Goal: Task Accomplishment & Management: Use online tool/utility

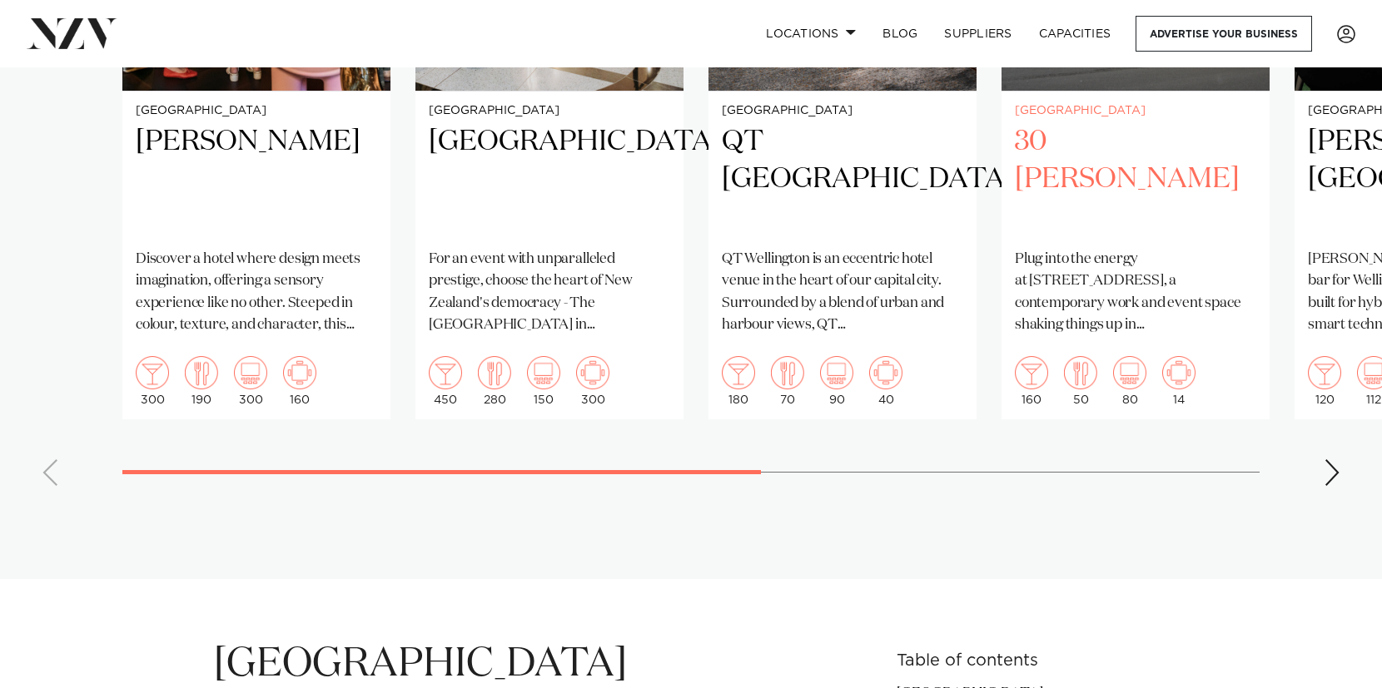
scroll to position [1584, 0]
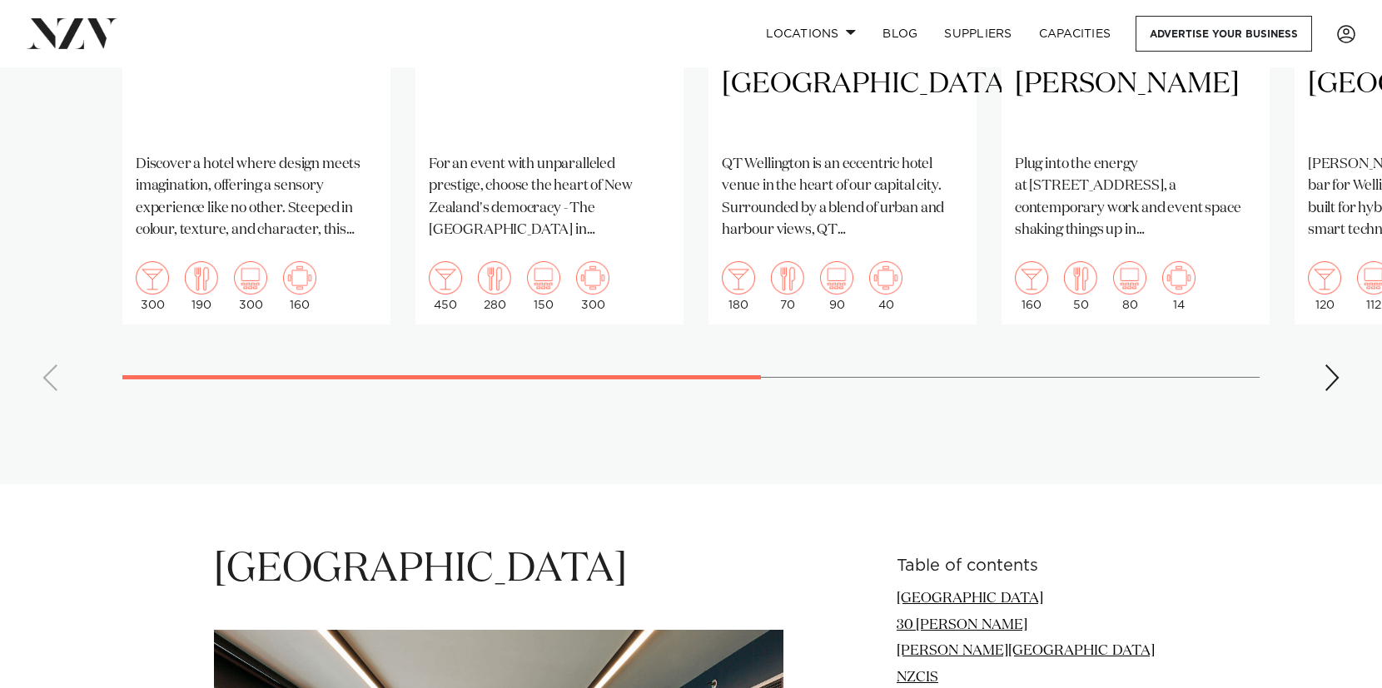
click at [1334, 365] on div "Next slide" at bounding box center [1331, 378] width 17 height 27
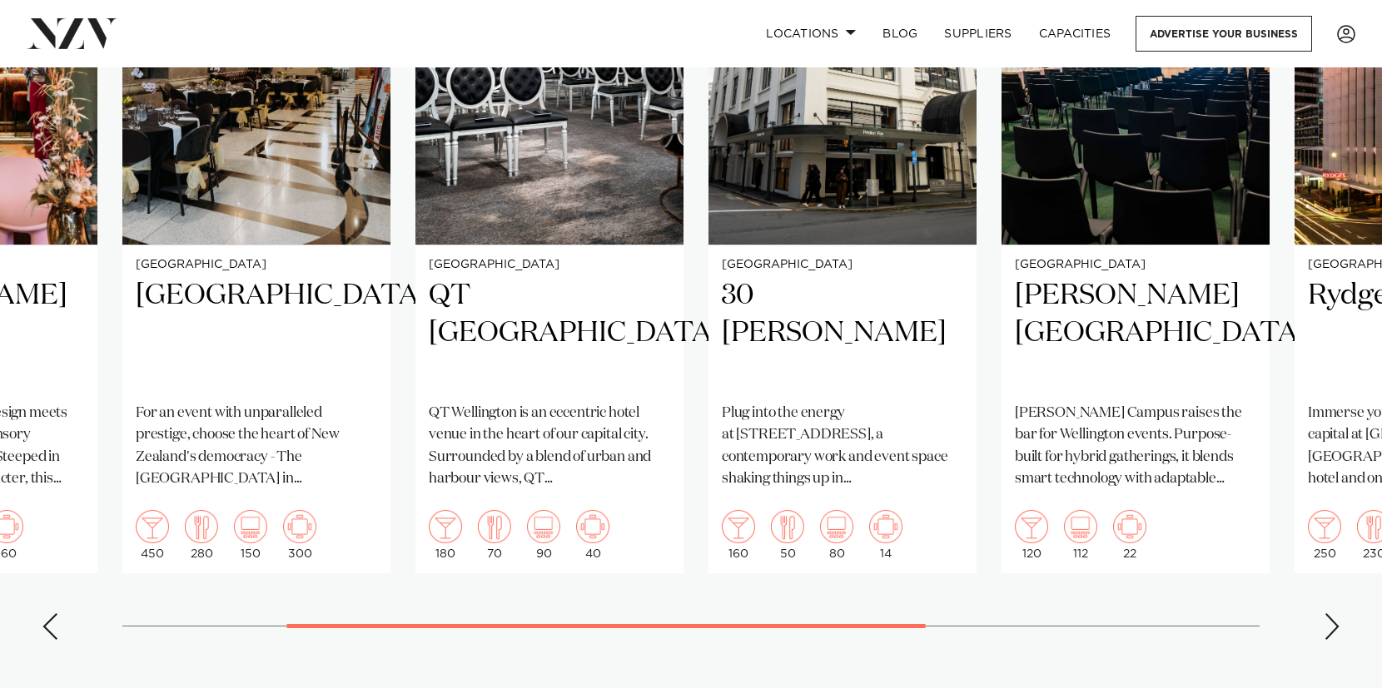
scroll to position [1321, 0]
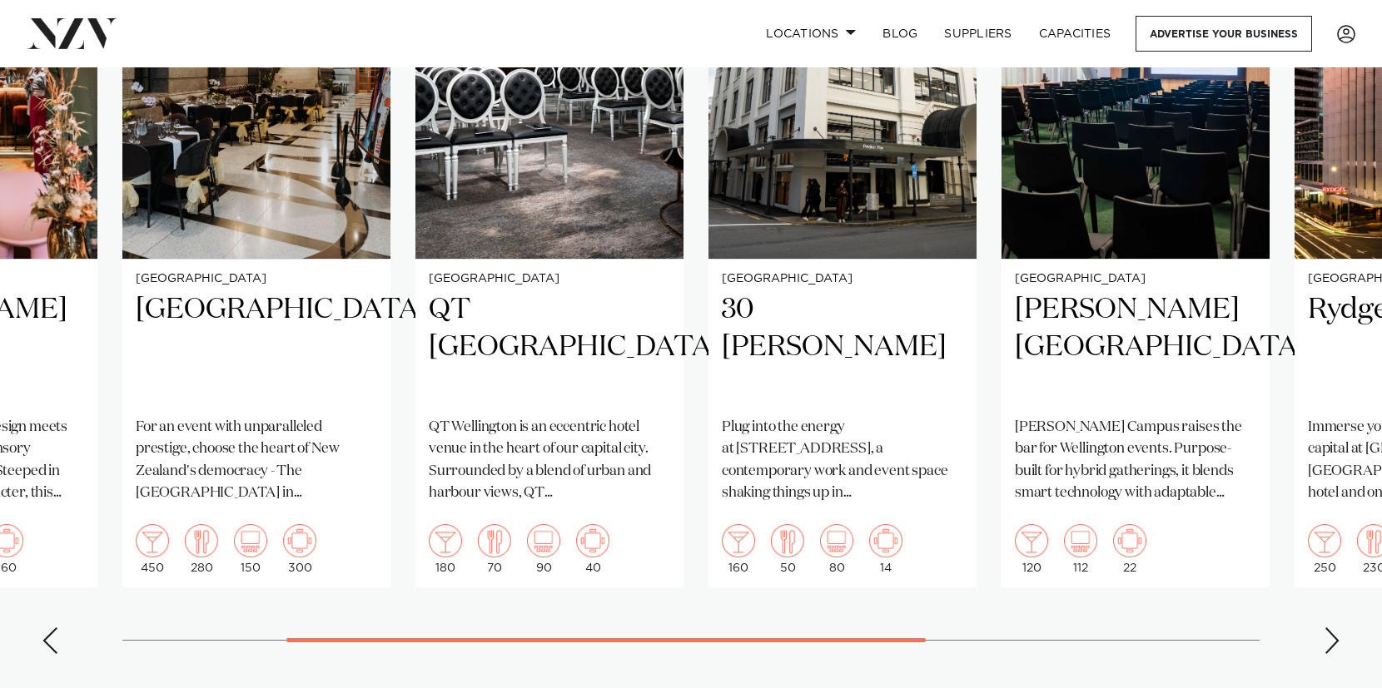
click at [1327, 512] on div "Next slide" at bounding box center [1331, 641] width 17 height 27
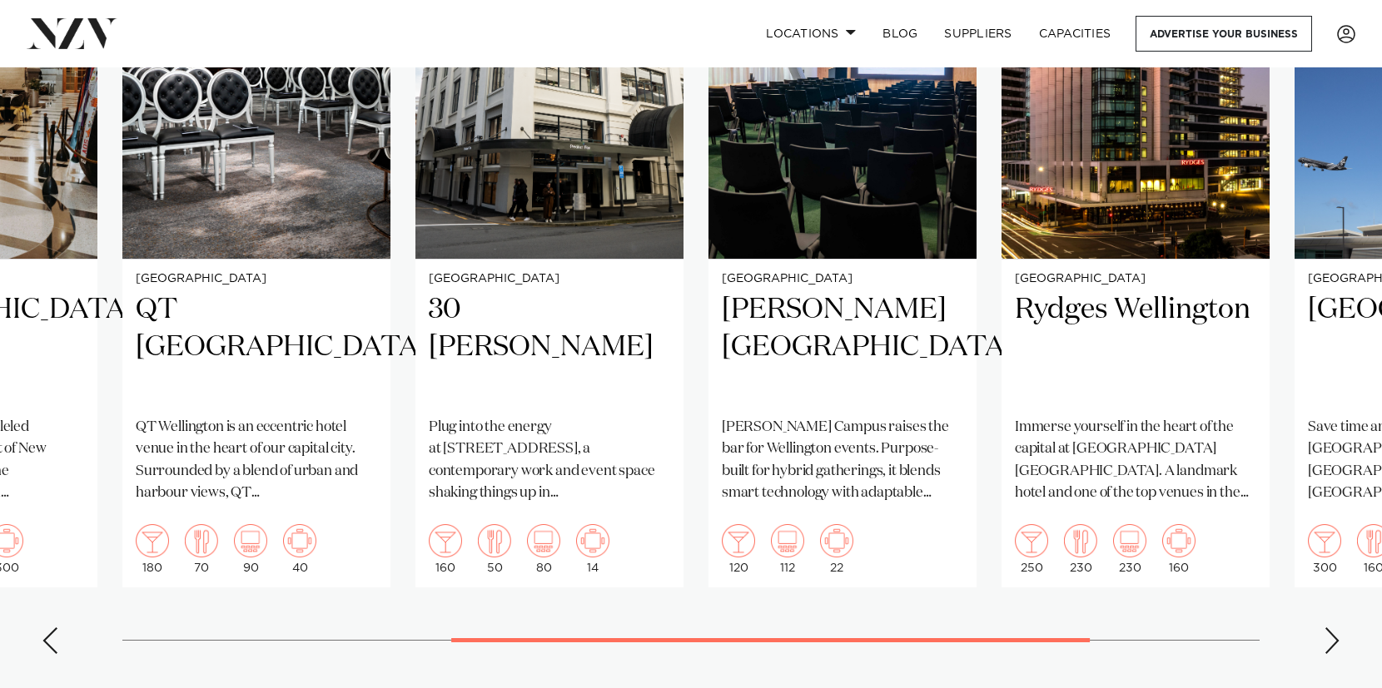
click at [1327, 512] on div "Next slide" at bounding box center [1331, 641] width 17 height 27
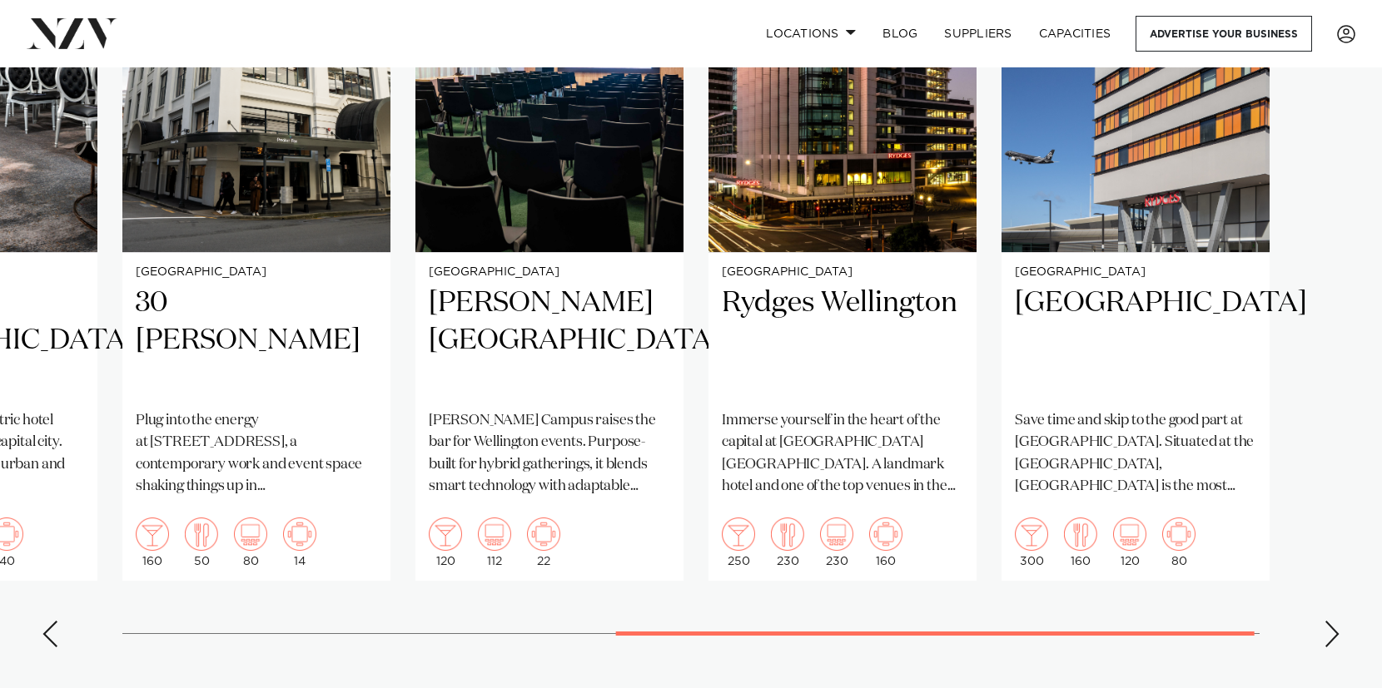
scroll to position [1392, 0]
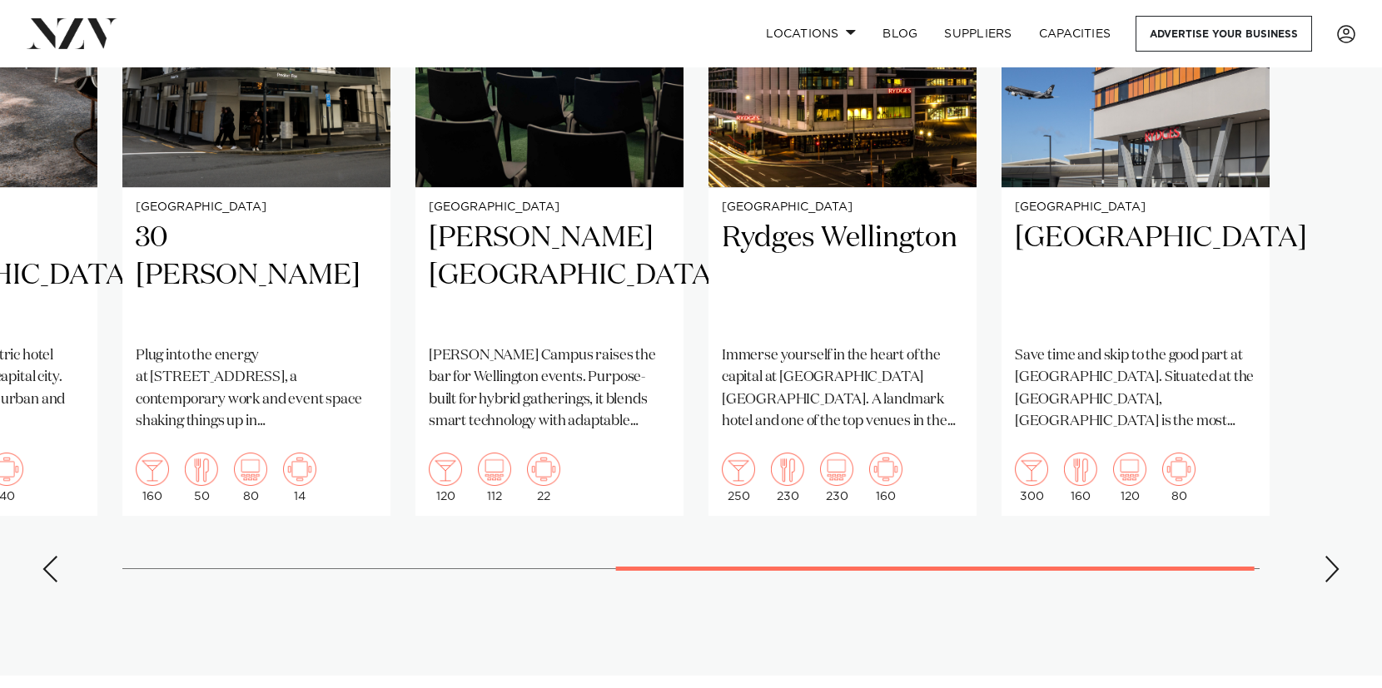
click at [1341, 512] on swiper-container "Wellington [PERSON_NAME][GEOGRAPHIC_DATA] Discover a hotel where design meets i…" at bounding box center [691, 212] width 1382 height 768
click at [1334, 512] on div "Next slide" at bounding box center [1331, 569] width 17 height 27
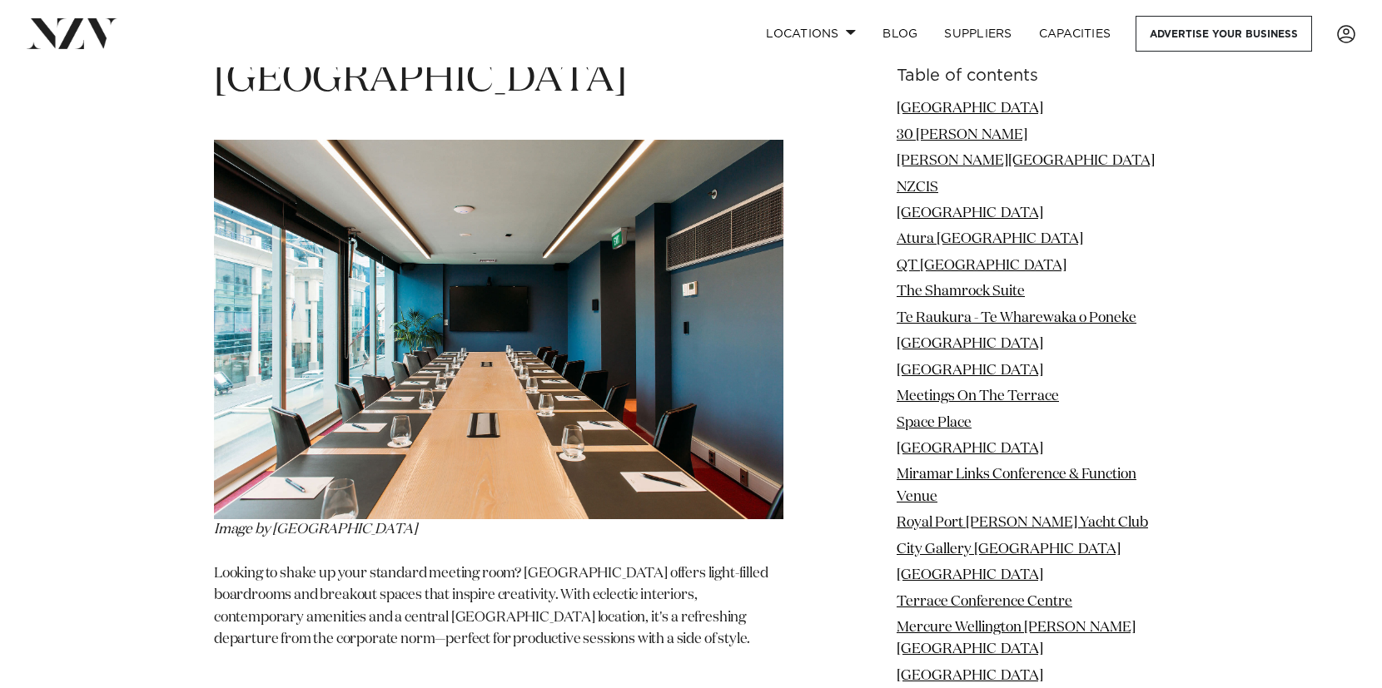
scroll to position [2082, 0]
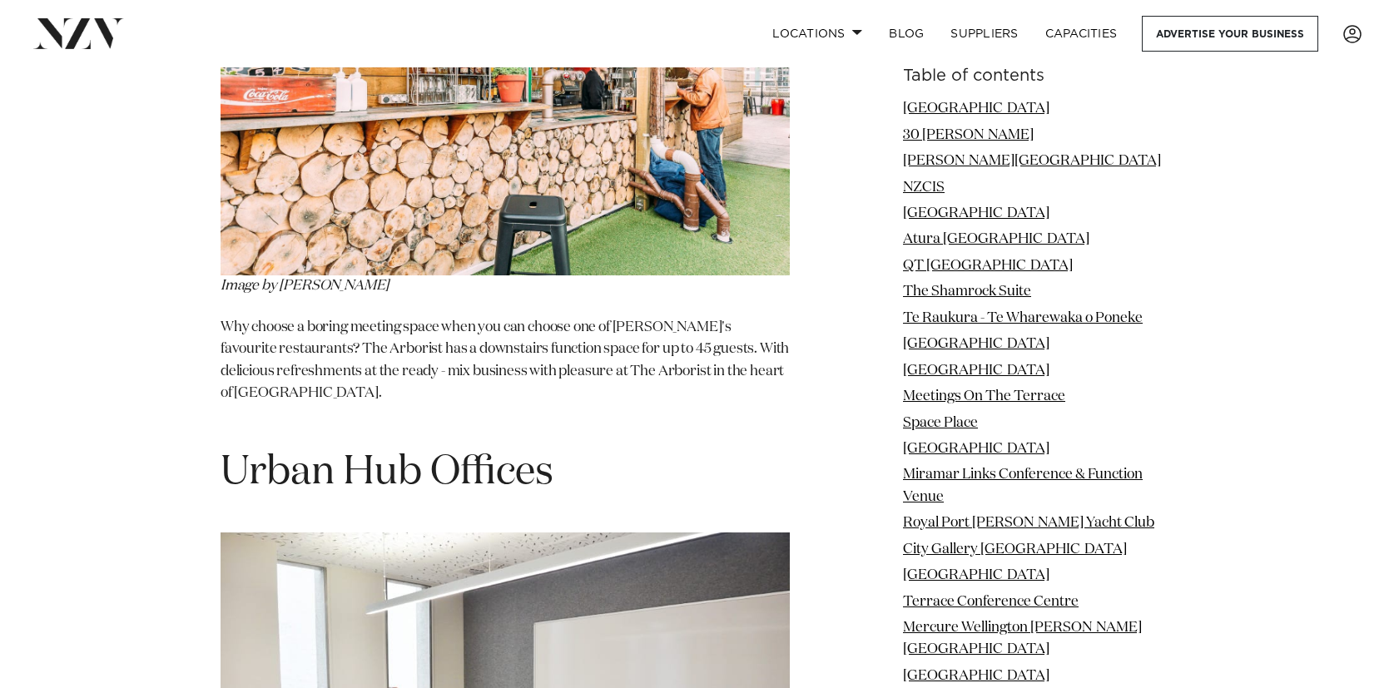
scroll to position [15840, 0]
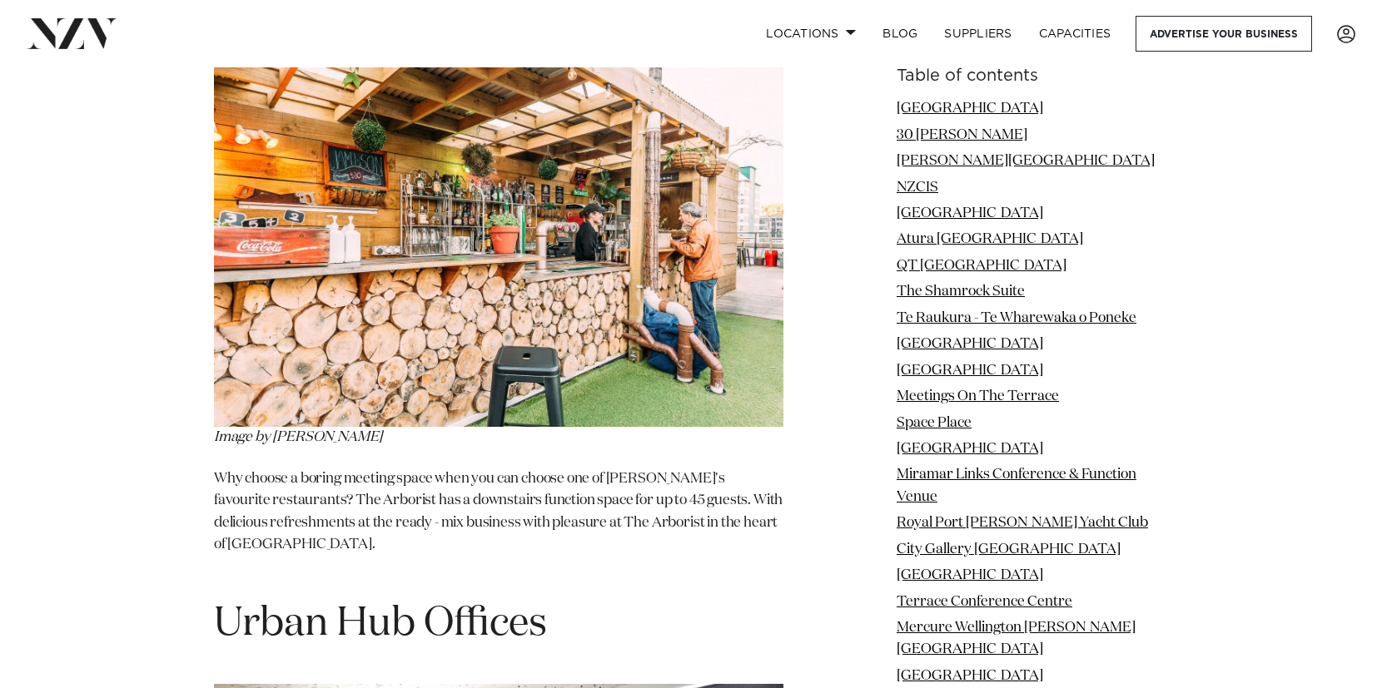
click at [439, 512] on h1 "Urban Hub Offices" at bounding box center [498, 624] width 569 height 52
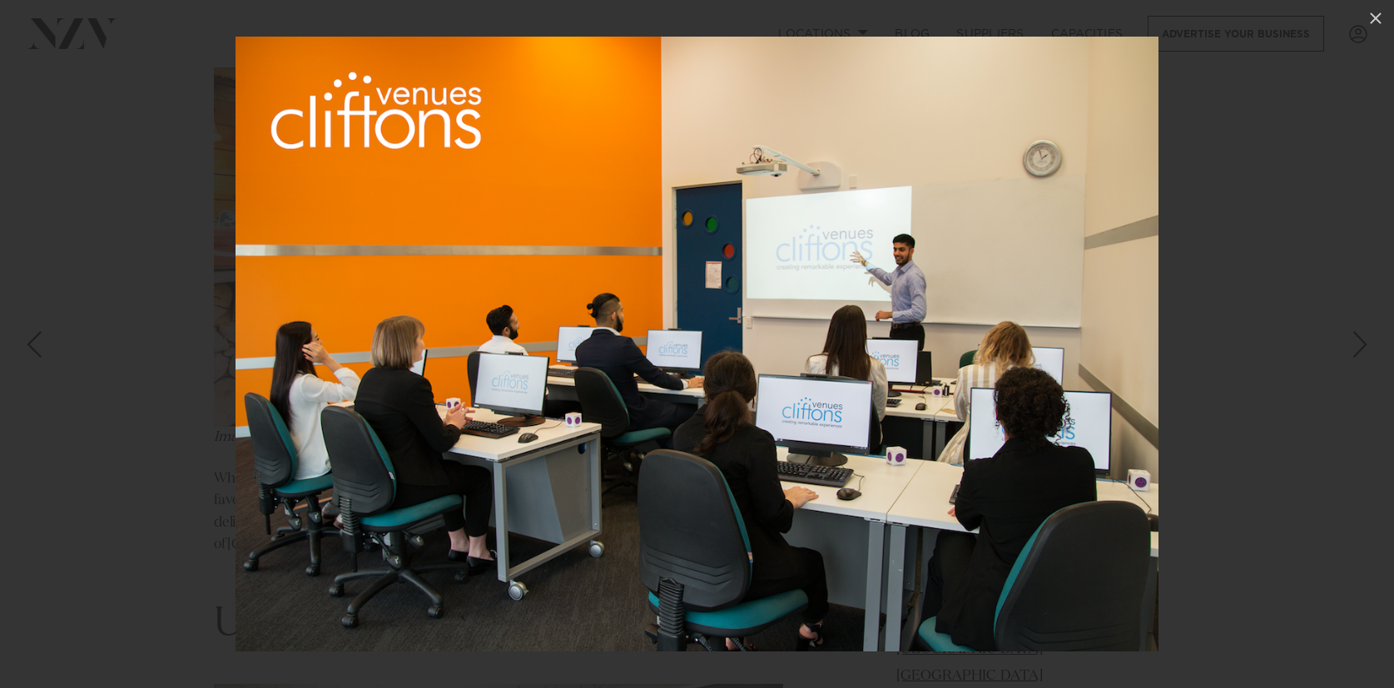
click at [219, 376] on div at bounding box center [697, 344] width 1394 height 688
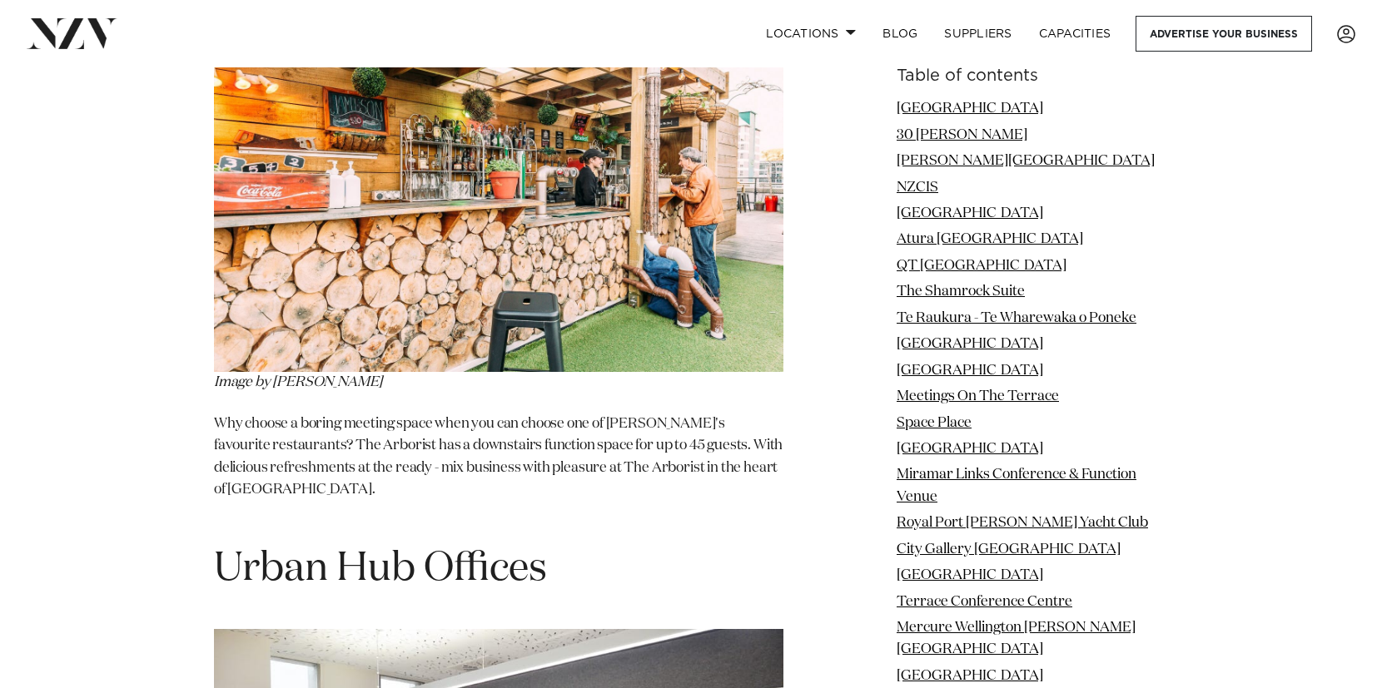
scroll to position [15894, 0]
click at [841, 30] on link "Locations" at bounding box center [810, 34] width 117 height 36
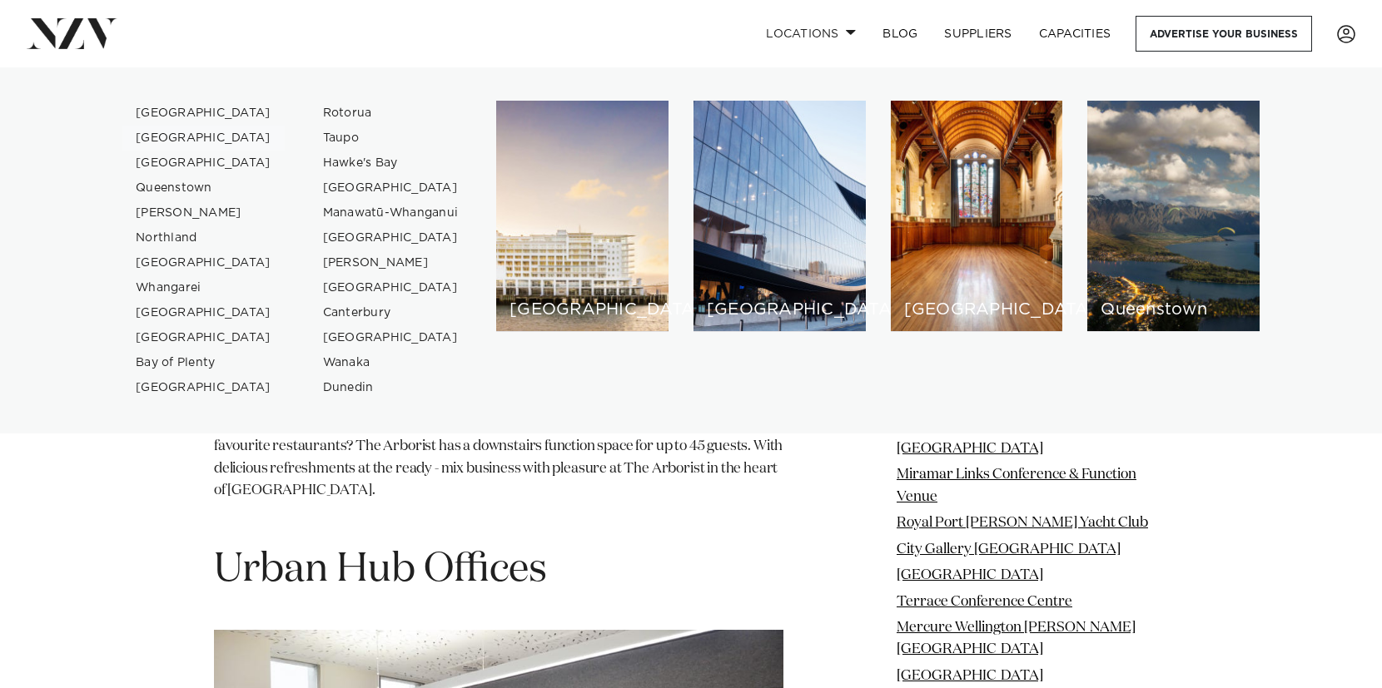
click at [173, 133] on link "[GEOGRAPHIC_DATA]" at bounding box center [203, 138] width 162 height 25
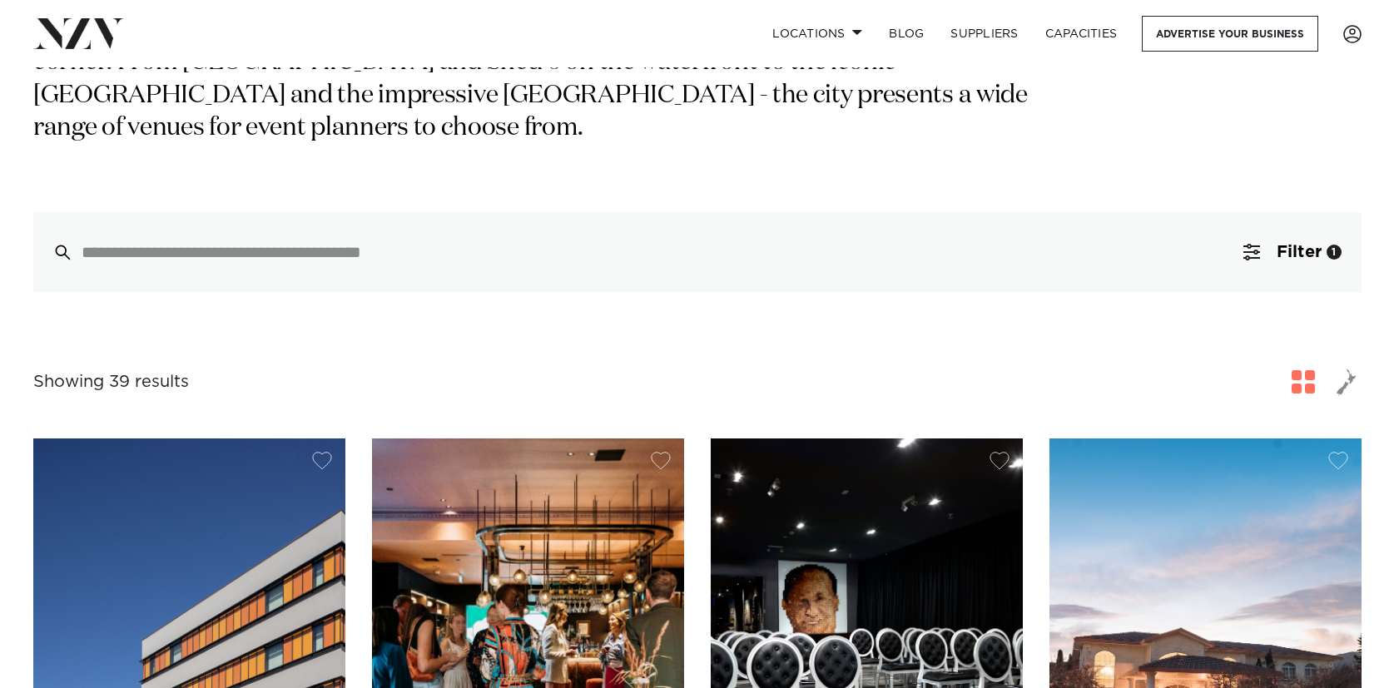
scroll to position [274, 0]
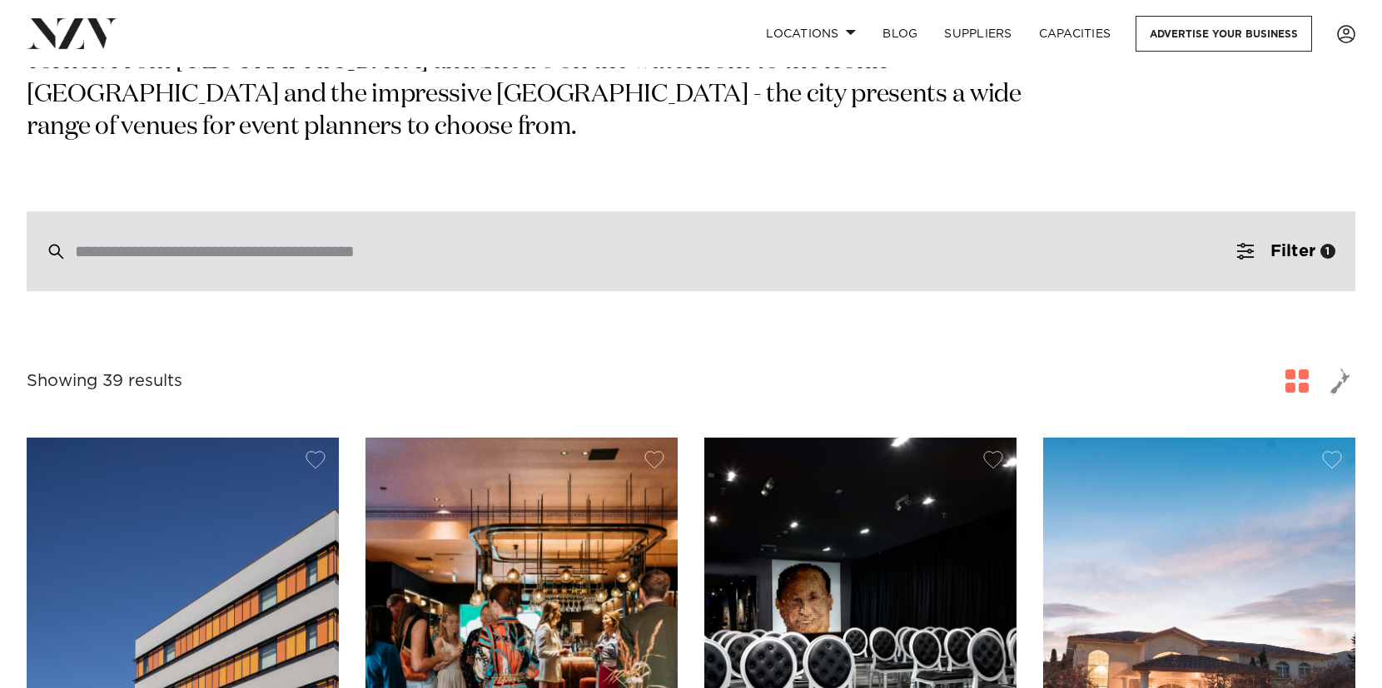
click at [422, 268] on div at bounding box center [691, 251] width 1328 height 80
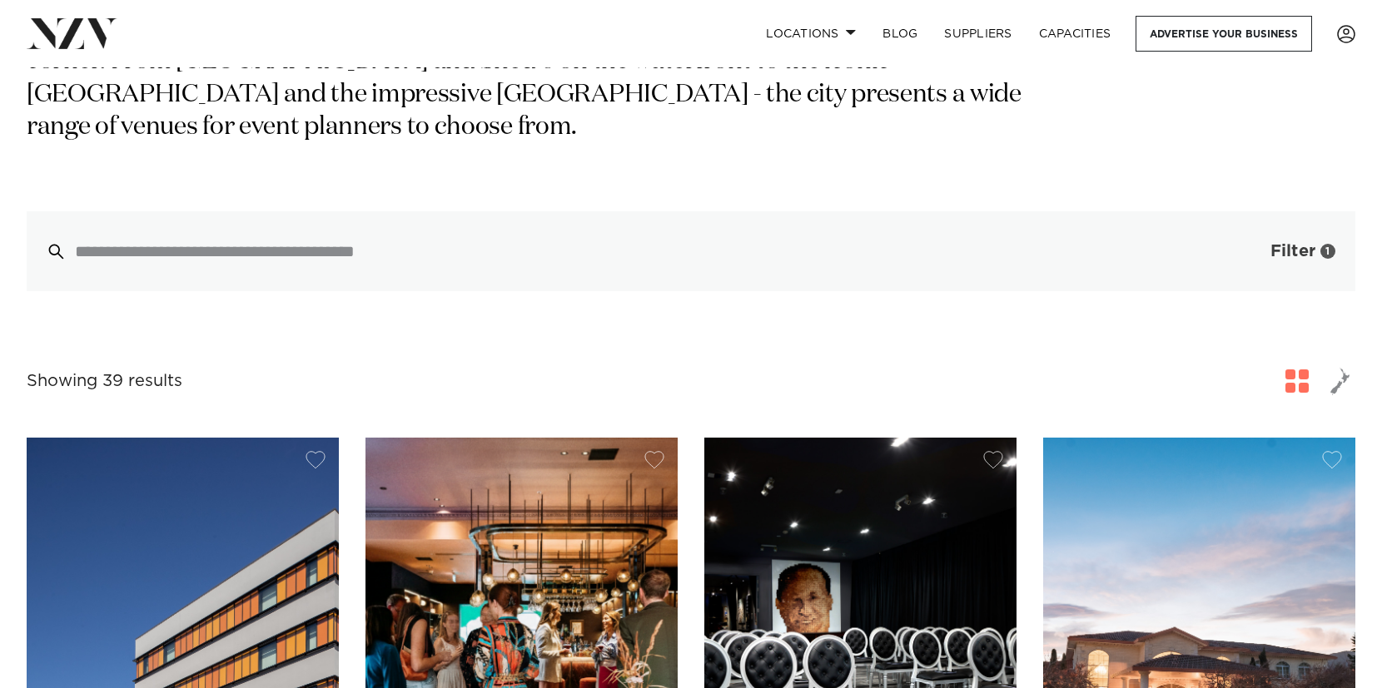
click at [1251, 253] on span "button" at bounding box center [1245, 251] width 17 height 17
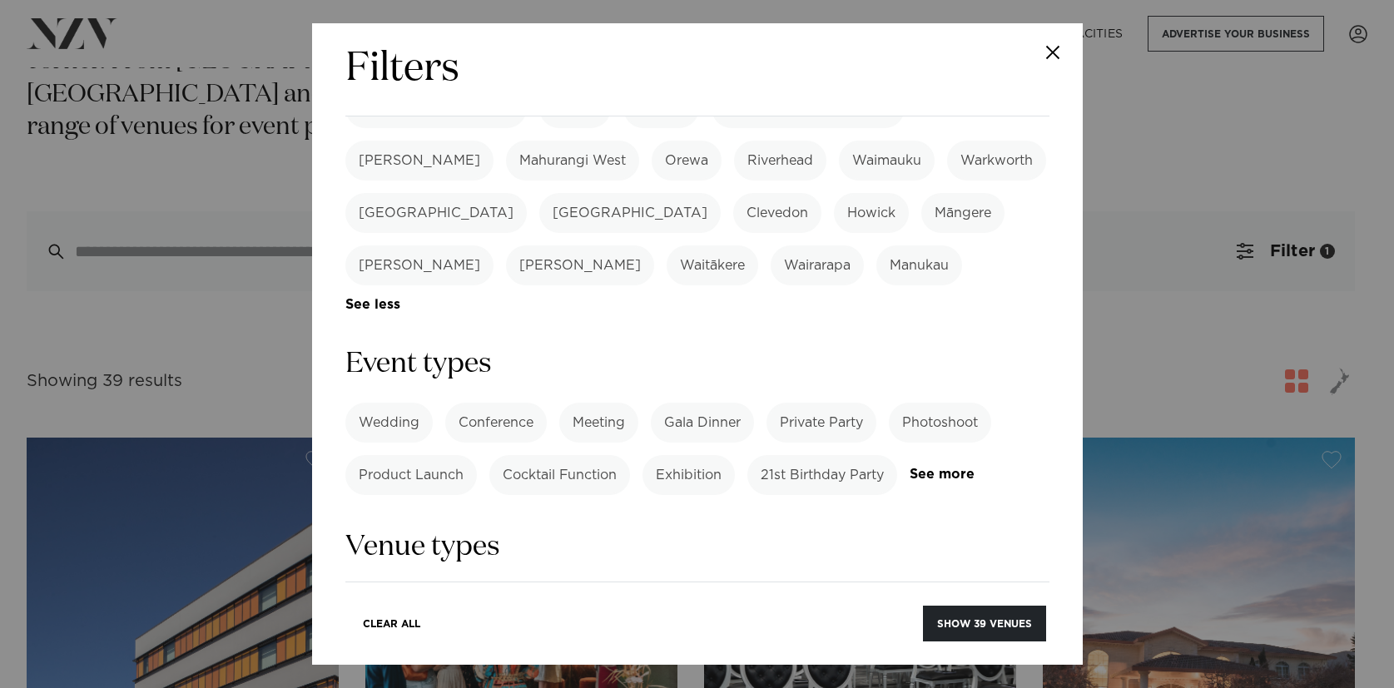
scroll to position [570, 0]
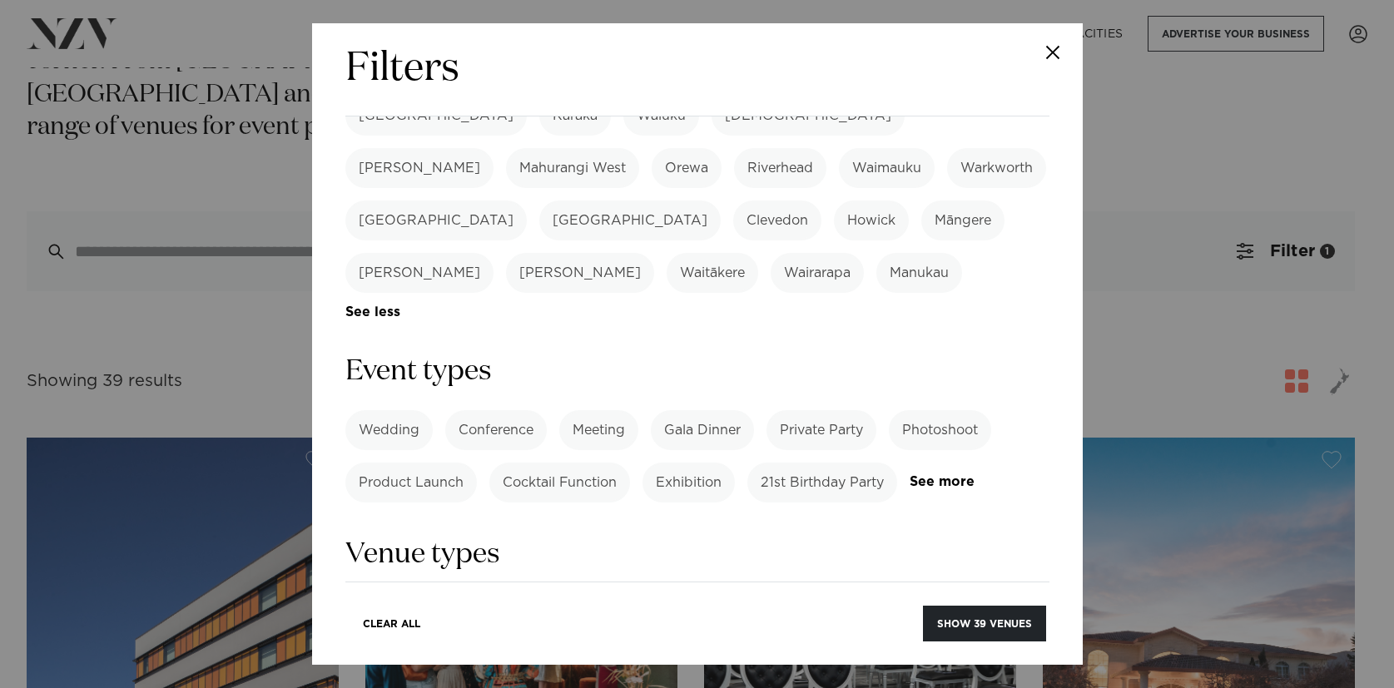
click at [602, 410] on label "Meeting" at bounding box center [598, 430] width 79 height 40
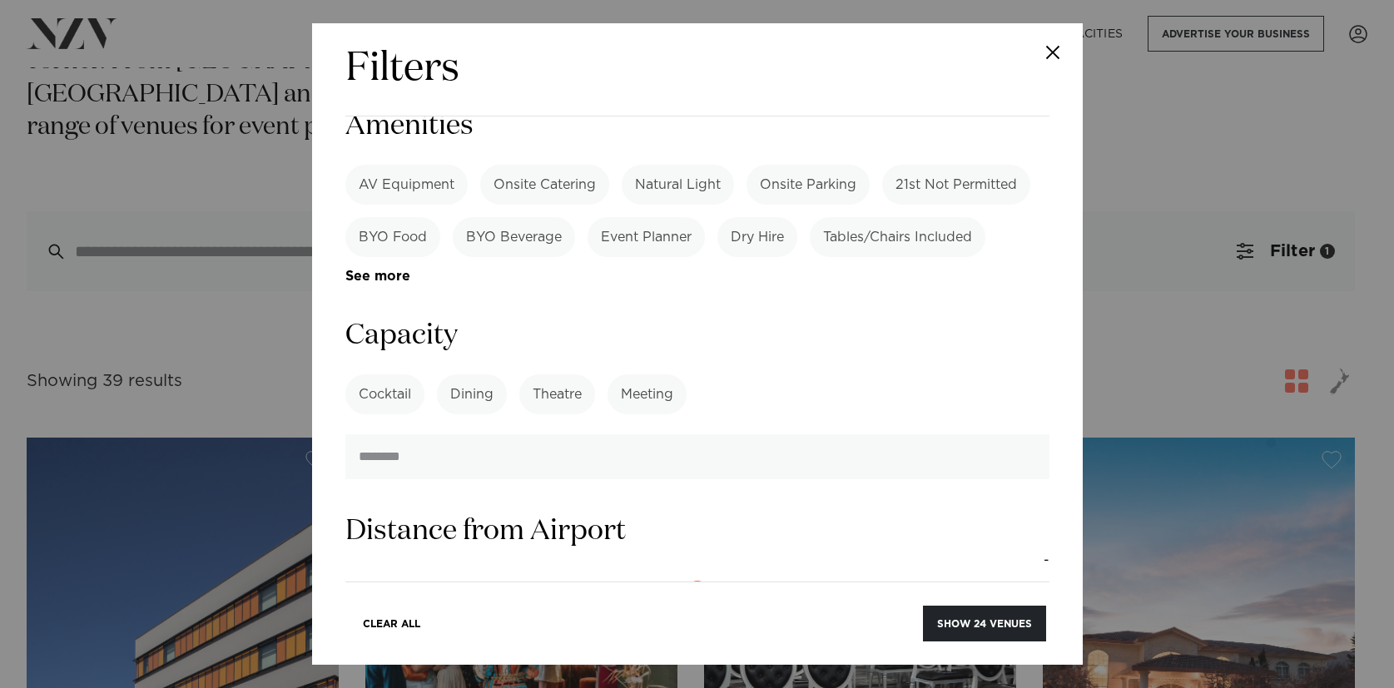
scroll to position [1139, 0]
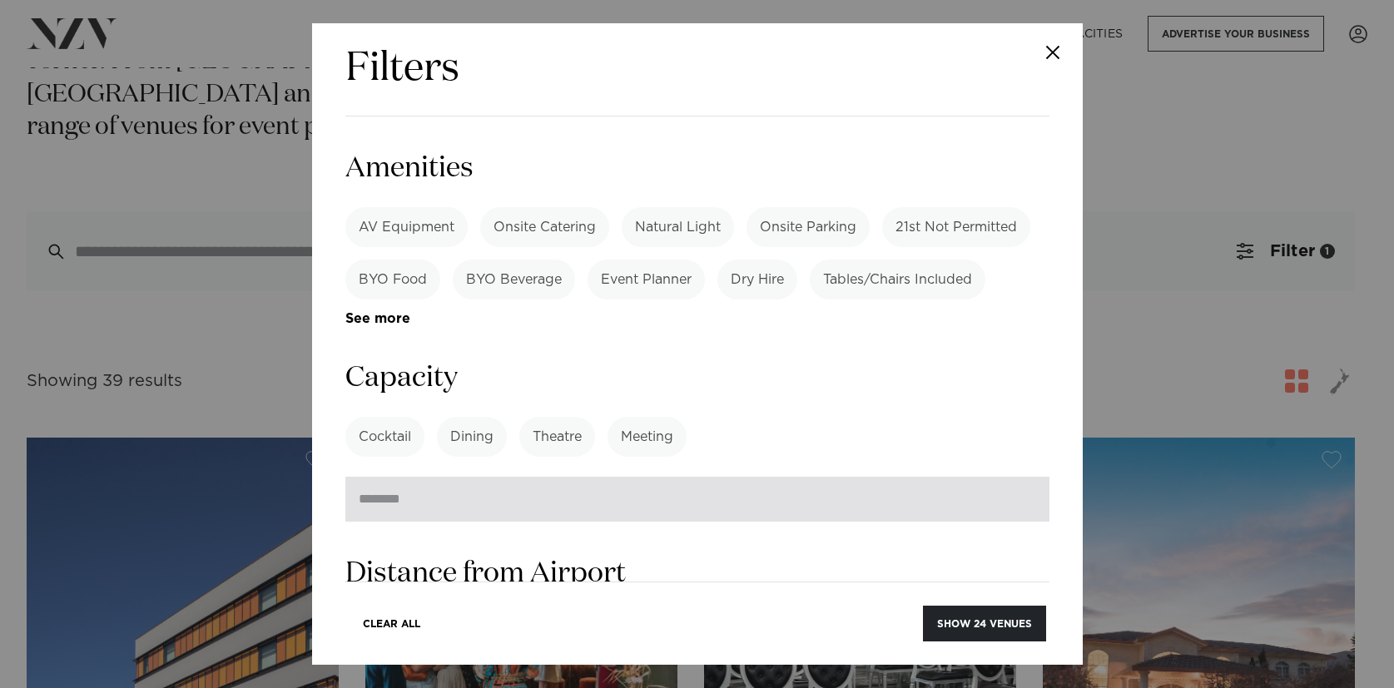
click at [798, 477] on input "number" at bounding box center [697, 499] width 704 height 45
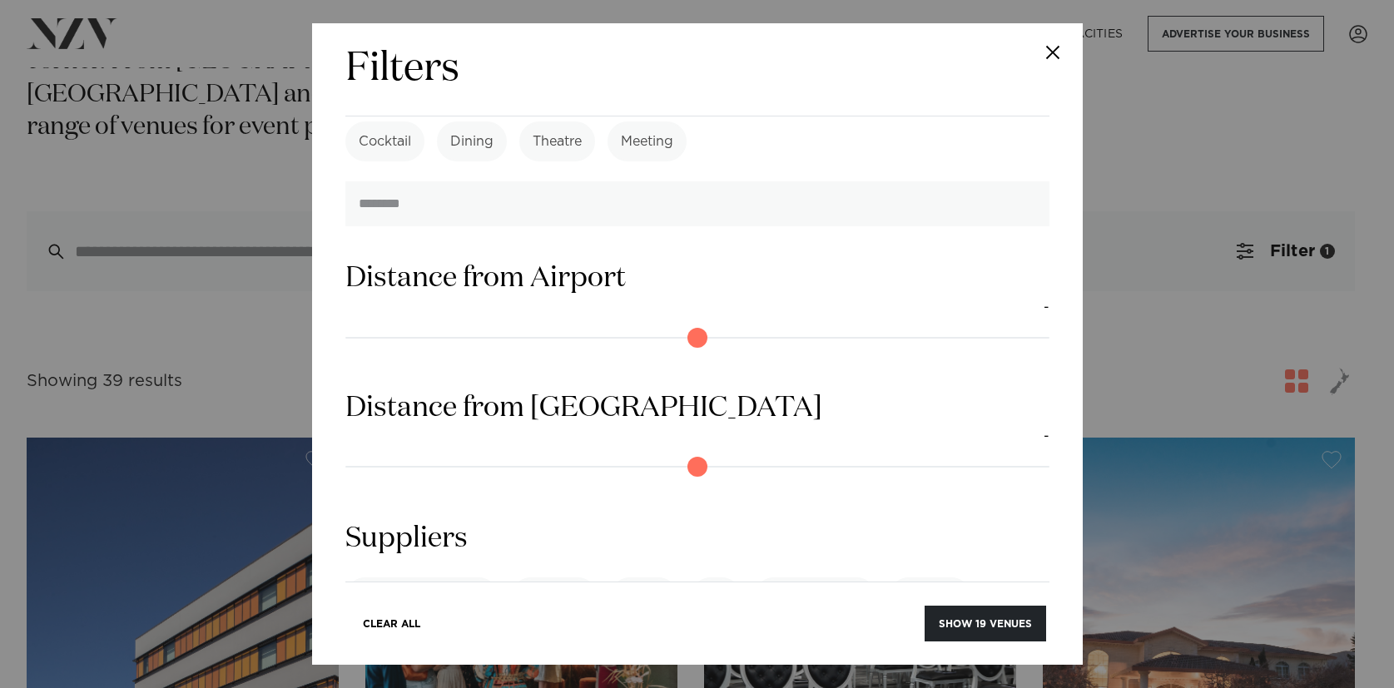
scroll to position [1479, 0]
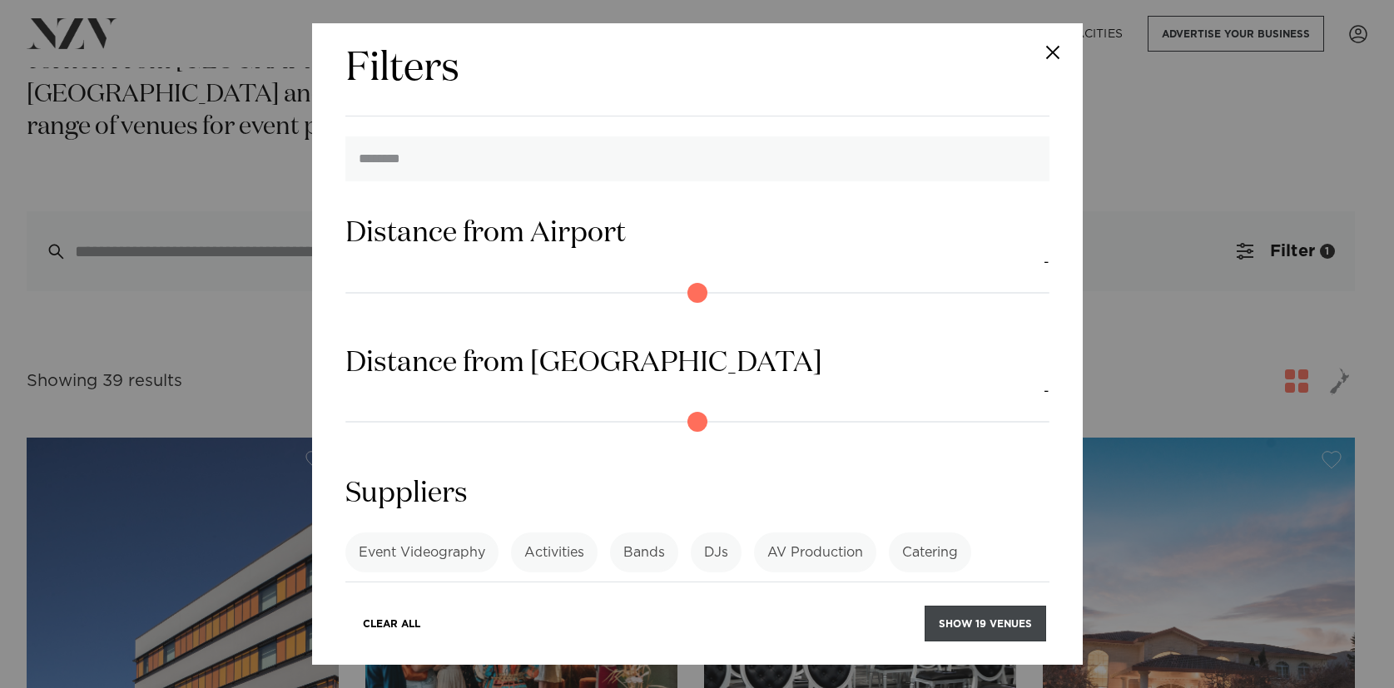
type input "**"
click at [971, 620] on button "Show 19 venues" at bounding box center [986, 624] width 122 height 36
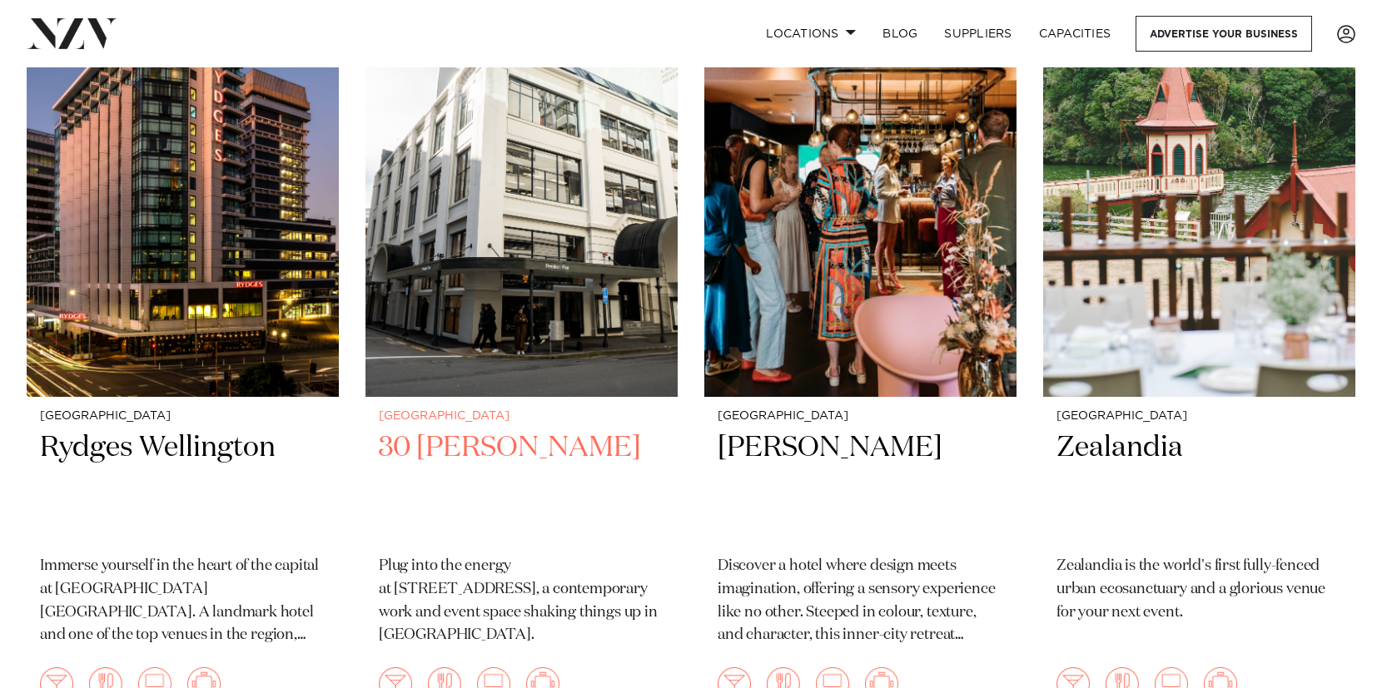
scroll to position [506, 0]
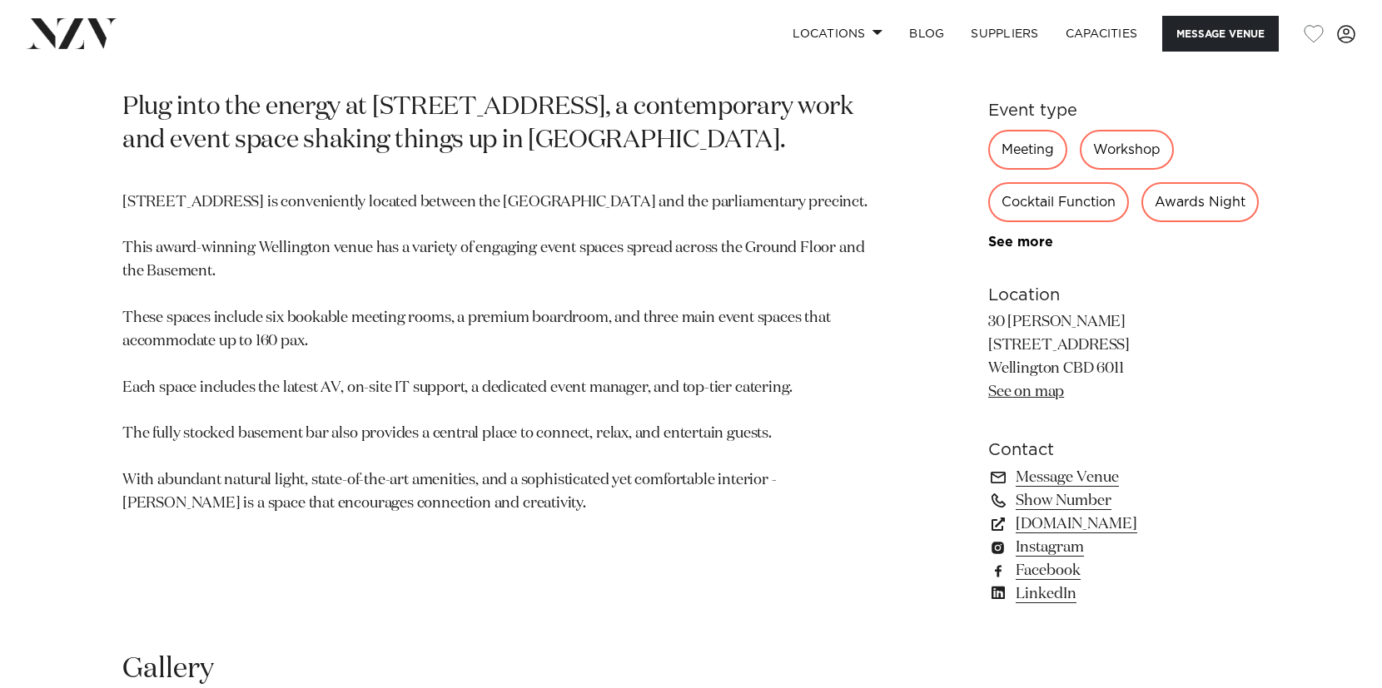
scroll to position [980, 0]
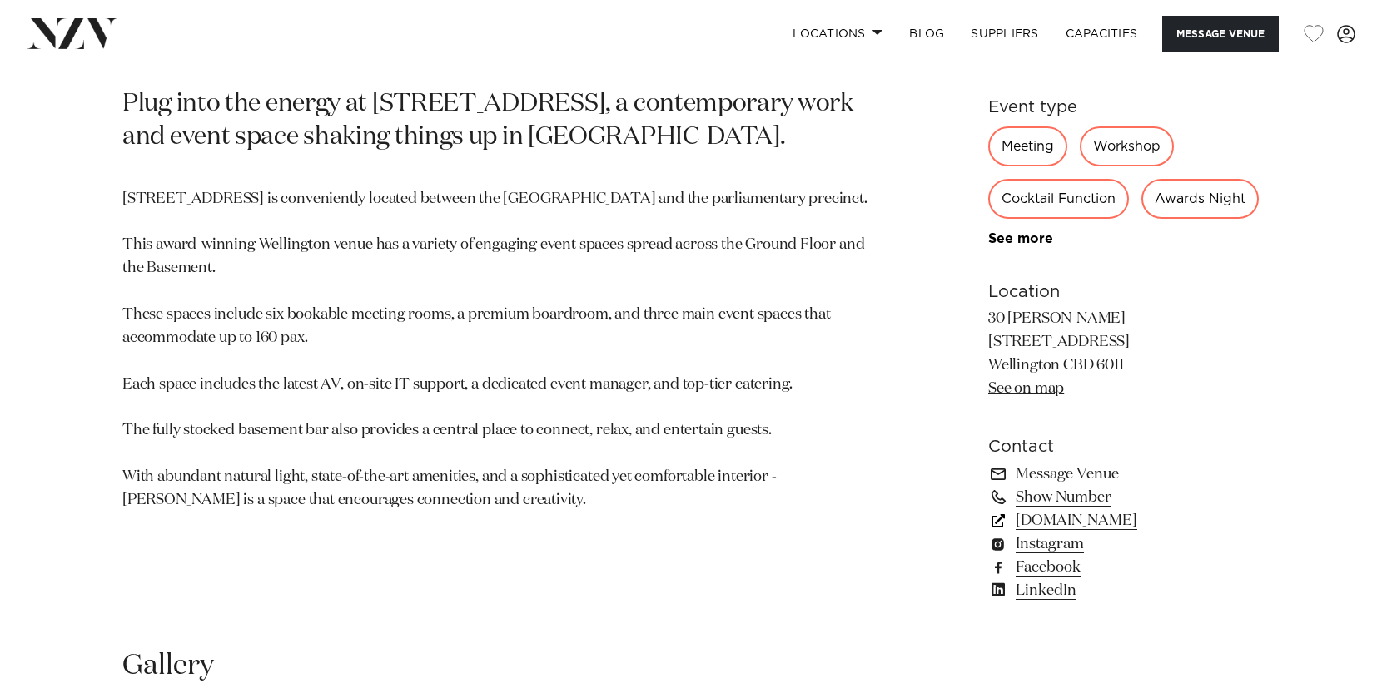
click at [1074, 533] on link "precinctflex.co.nz" at bounding box center [1123, 520] width 271 height 23
